Goal: Complete application form

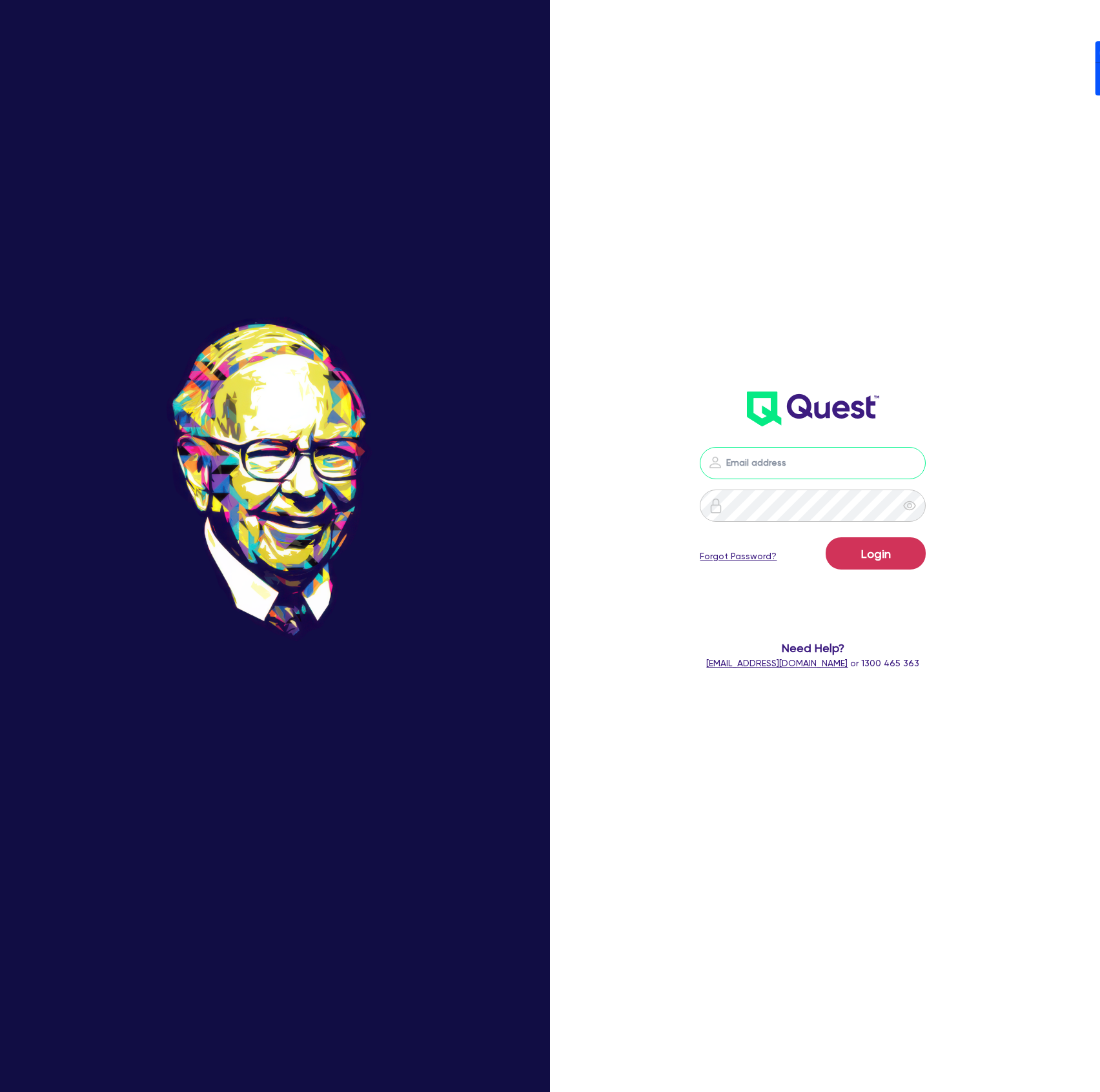
click at [876, 476] on input "email" at bounding box center [813, 464] width 226 height 32
click at [813, 482] on nordpass-icon at bounding box center [813, 482] width 0 height 0
click at [0, 1091] on nordpass-autofill-portal at bounding box center [0, 1092] width 0 height 0
type input "[PERSON_NAME][EMAIL_ADDRESS][DOMAIN_NAME]"
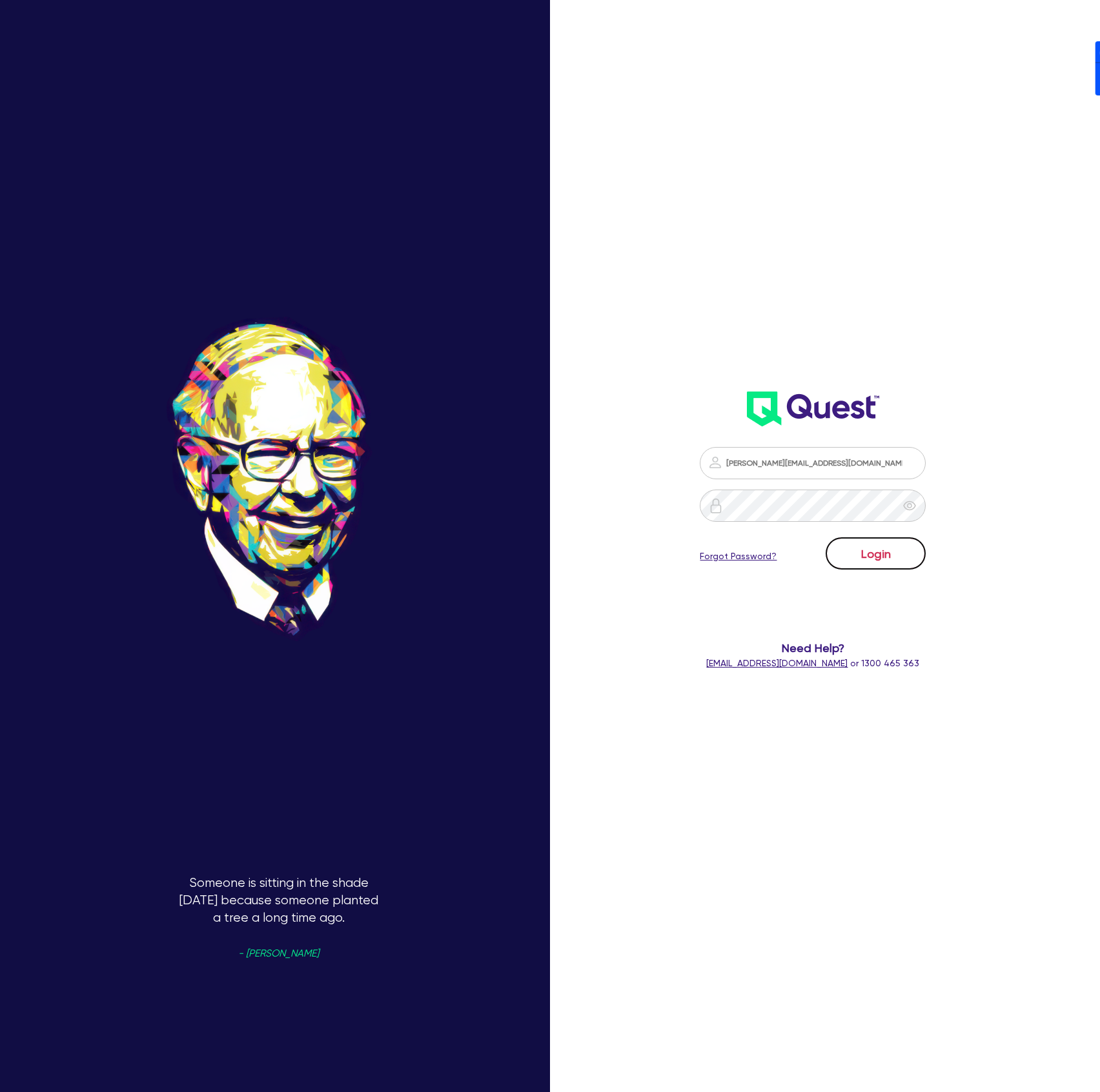
click at [862, 560] on button "Login" at bounding box center [876, 554] width 100 height 32
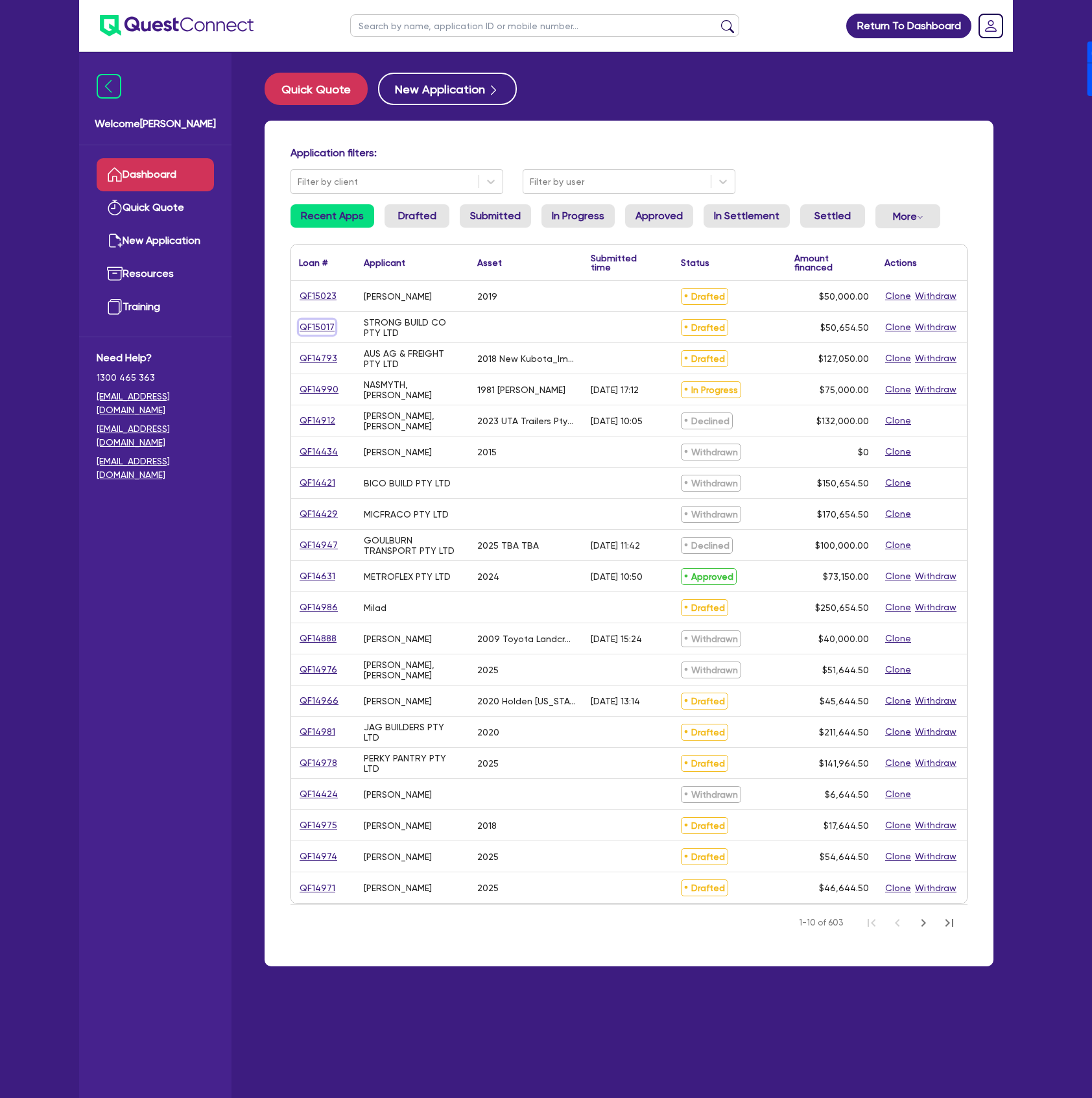
click at [323, 323] on link "QF15017" at bounding box center [317, 327] width 37 height 15
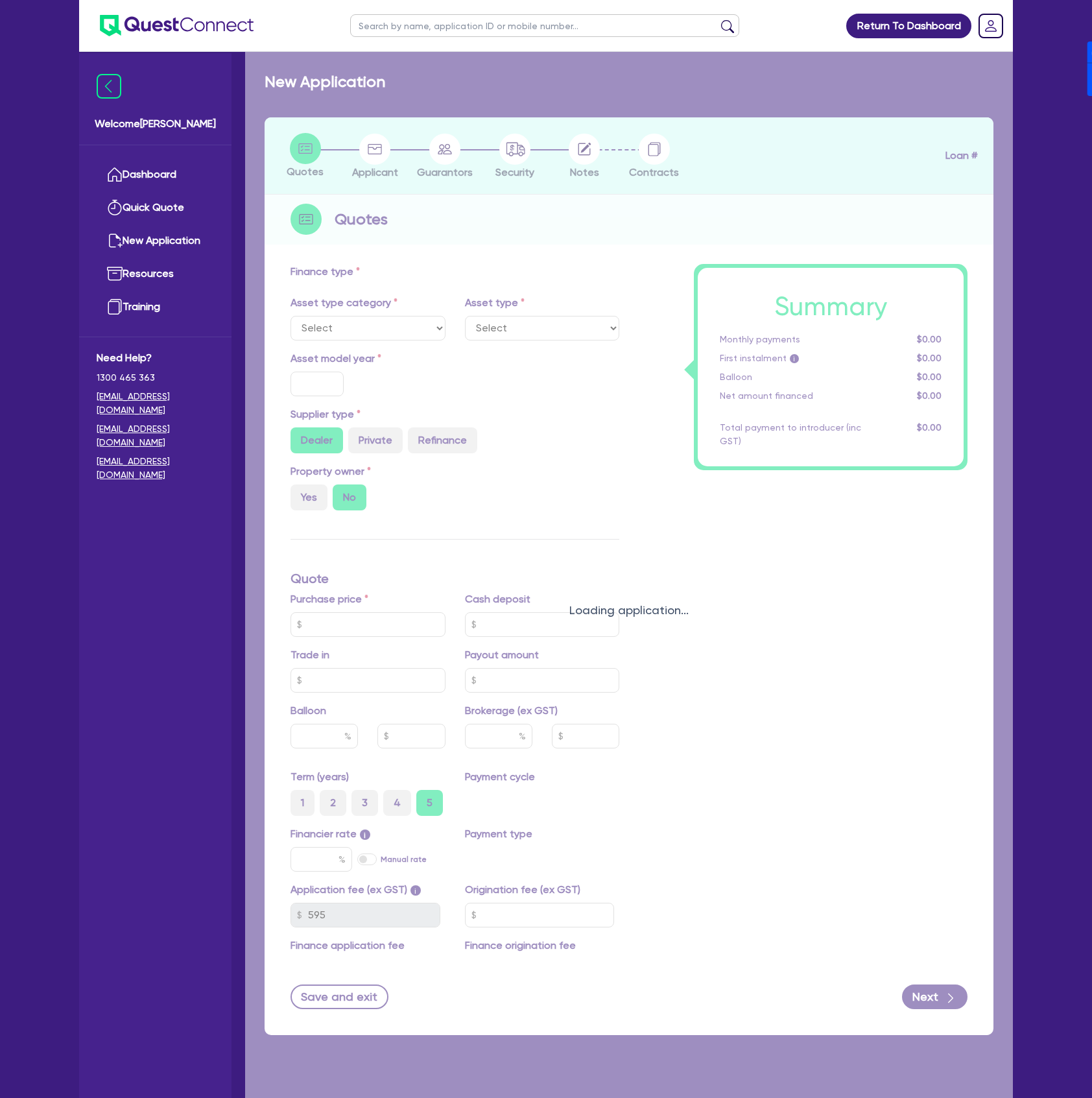
radio input "true"
type input "50,000"
type input "4"
type input "2,026.18"
type input "17"
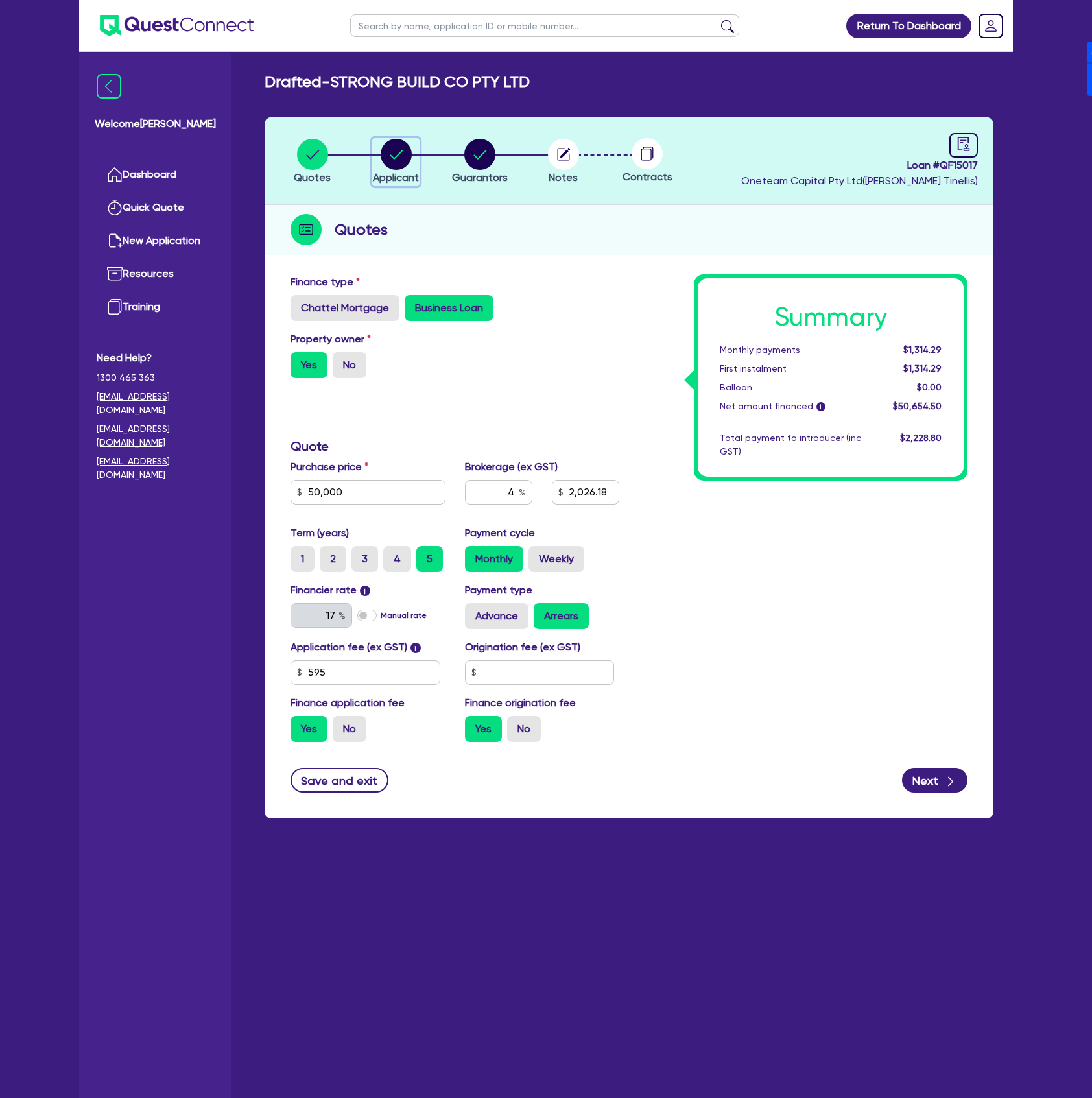
click at [393, 155] on circle "button" at bounding box center [396, 155] width 31 height 31
select select "COMPANY"
select select "ACCOMODATION_FOOD"
select select "HOTELS"
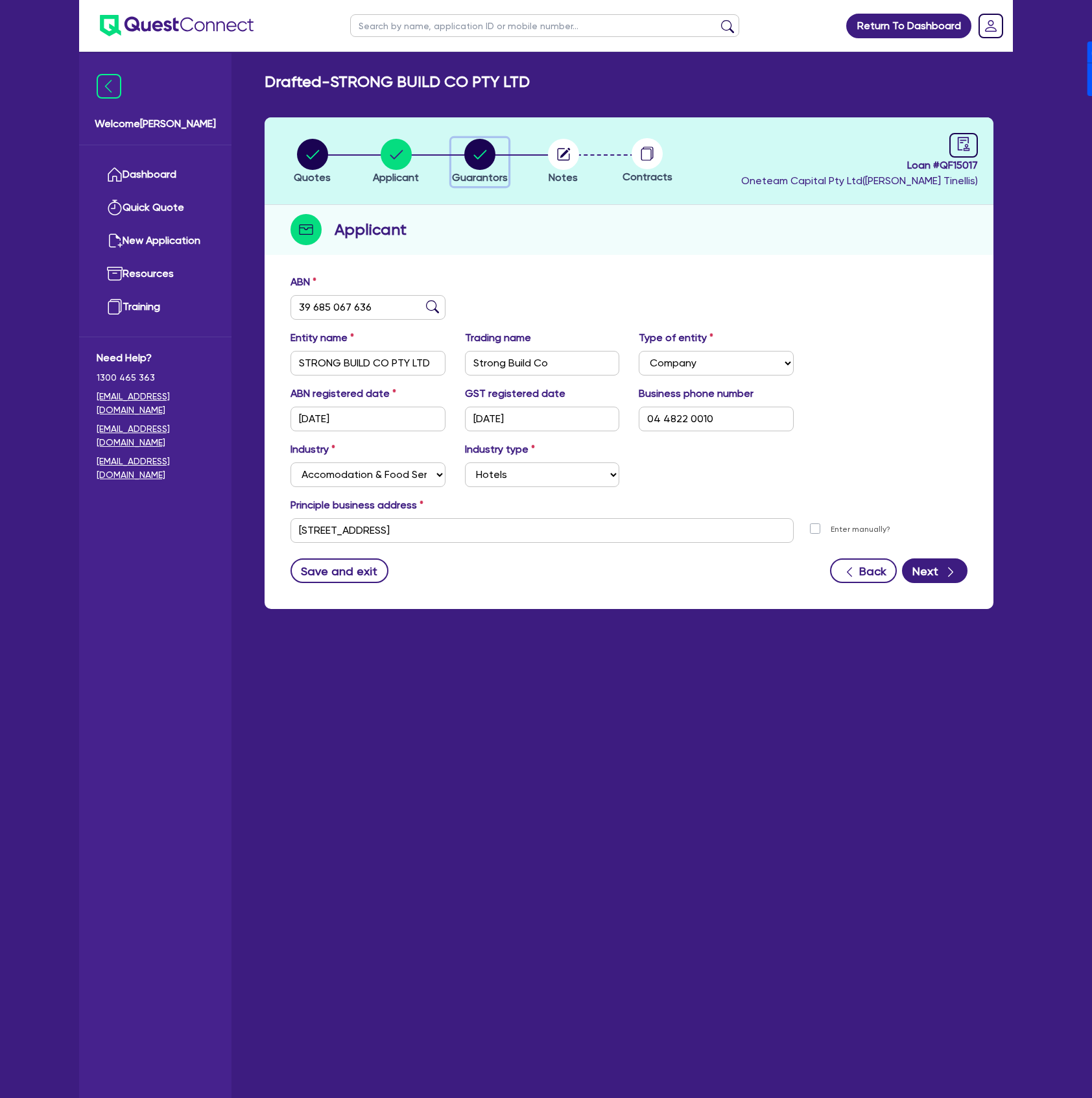
click at [481, 159] on circle "button" at bounding box center [480, 155] width 31 height 31
select select "MR"
select select "[GEOGRAPHIC_DATA]"
select select "SINGLE"
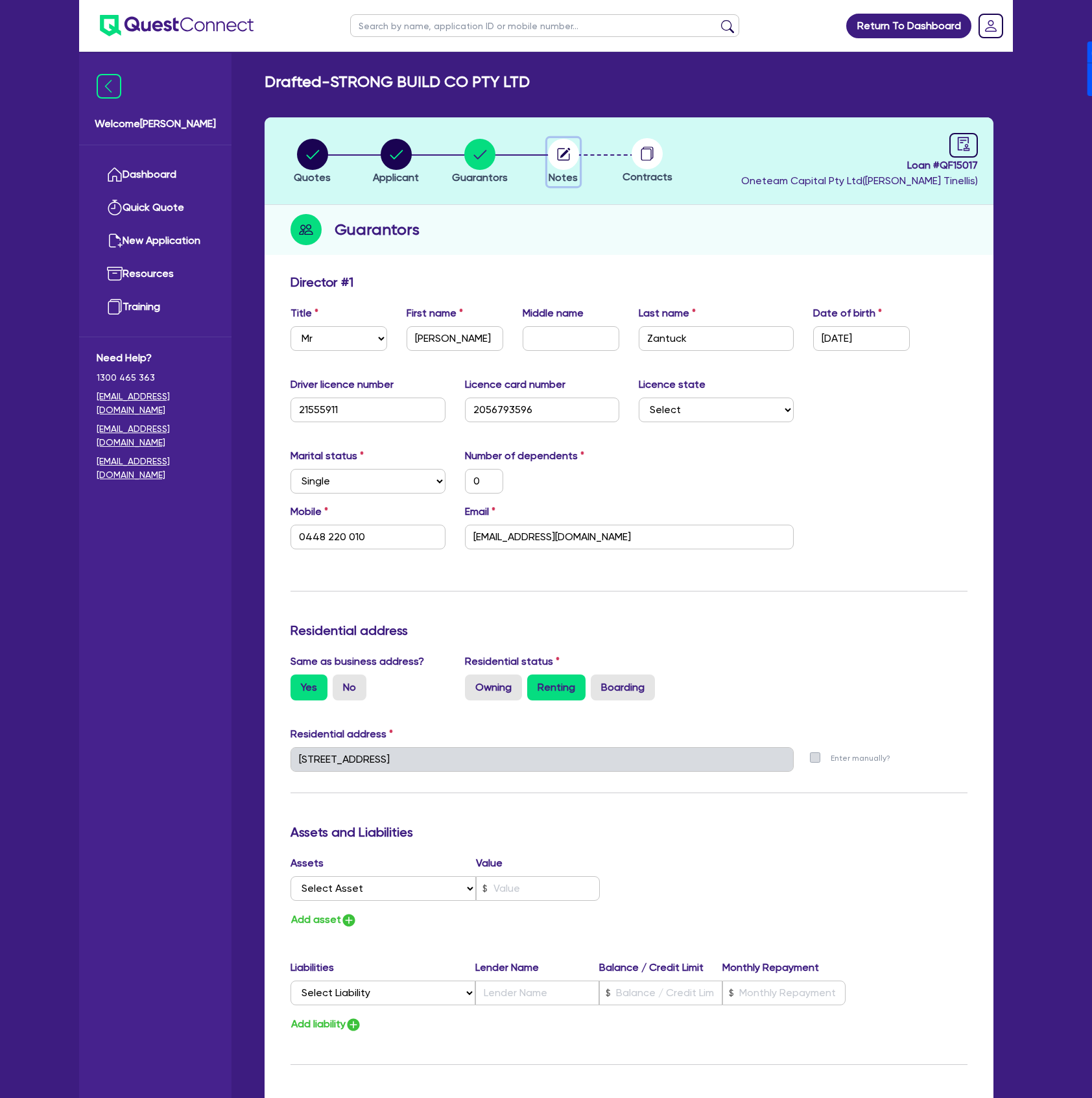
click at [563, 157] on circle "button" at bounding box center [564, 155] width 31 height 31
